Goal: Task Accomplishment & Management: Manage account settings

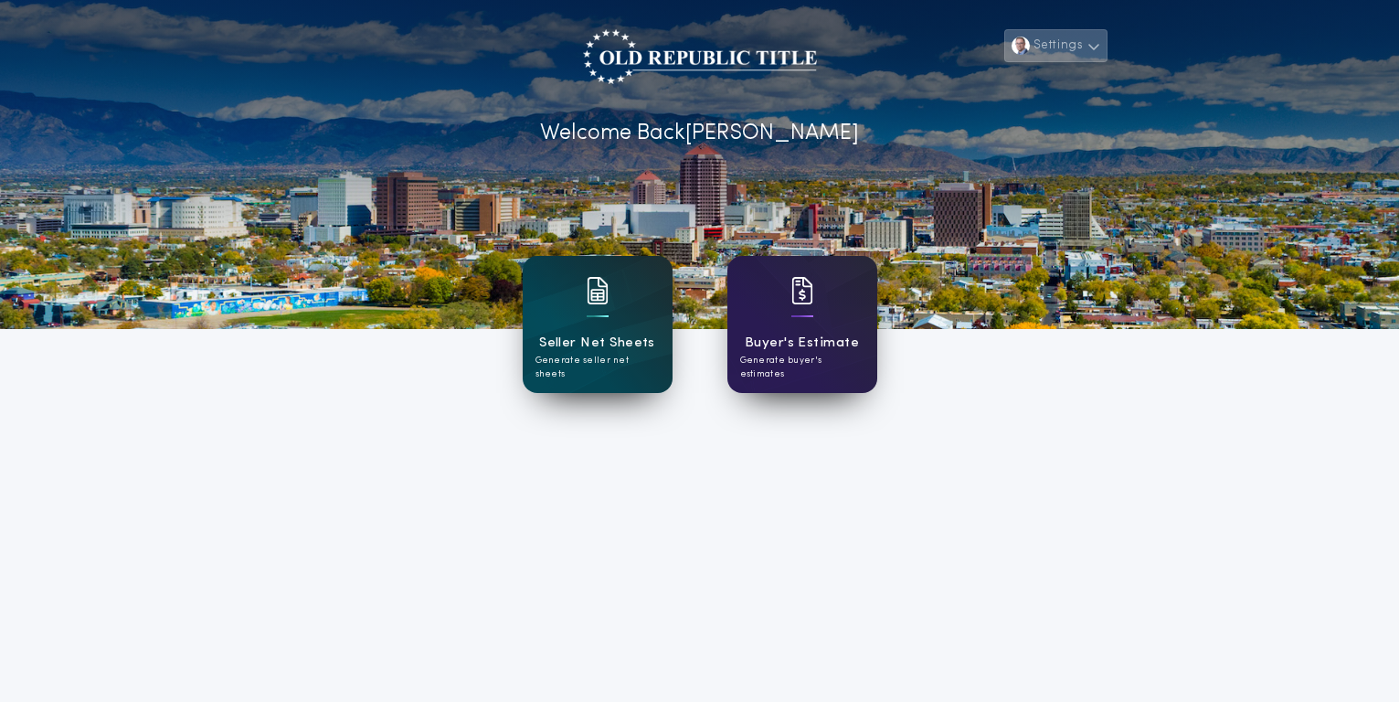
click at [1084, 52] on button "Settings" at bounding box center [1055, 45] width 102 height 33
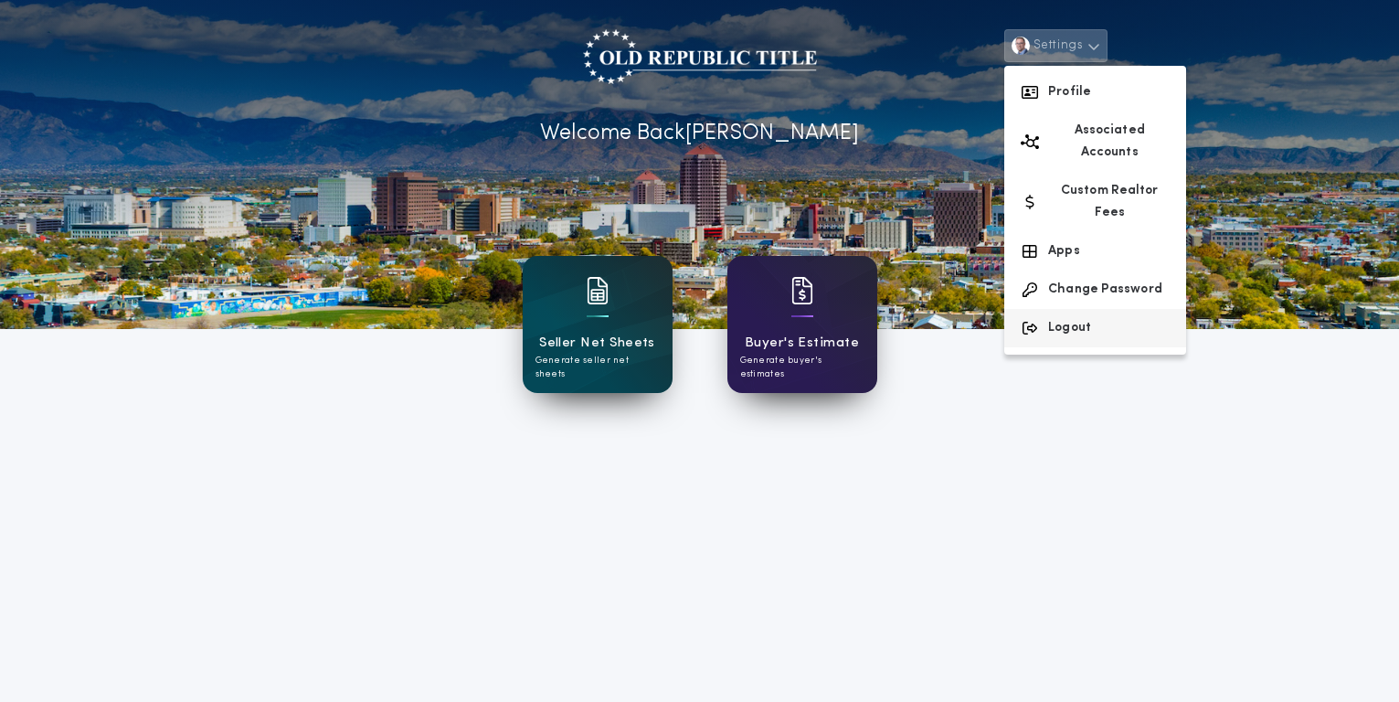
click at [1062, 309] on button "Logout" at bounding box center [1095, 328] width 182 height 38
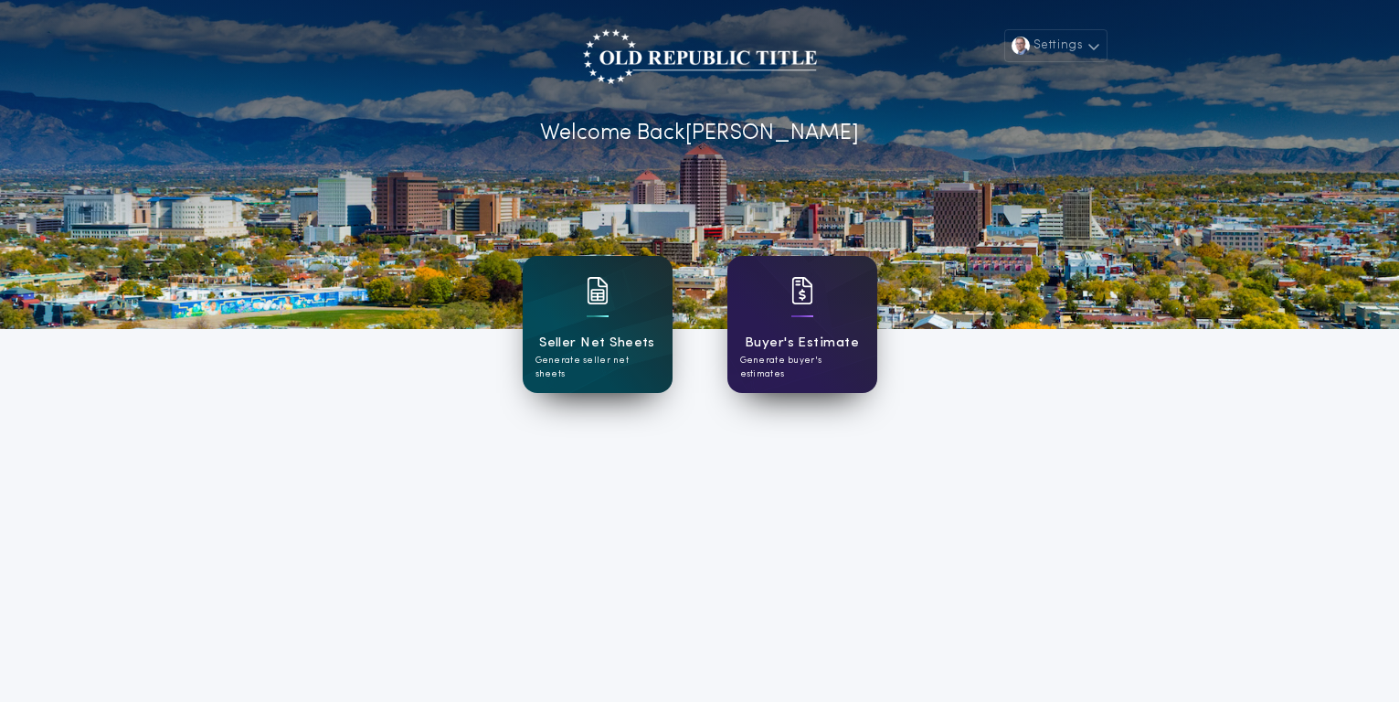
click at [1045, 398] on div "Settings Welcome Back [PERSON_NAME] Net Sheets Generate seller net sheets Buyer…" at bounding box center [699, 477] width 1399 height 955
